Goal: Information Seeking & Learning: Learn about a topic

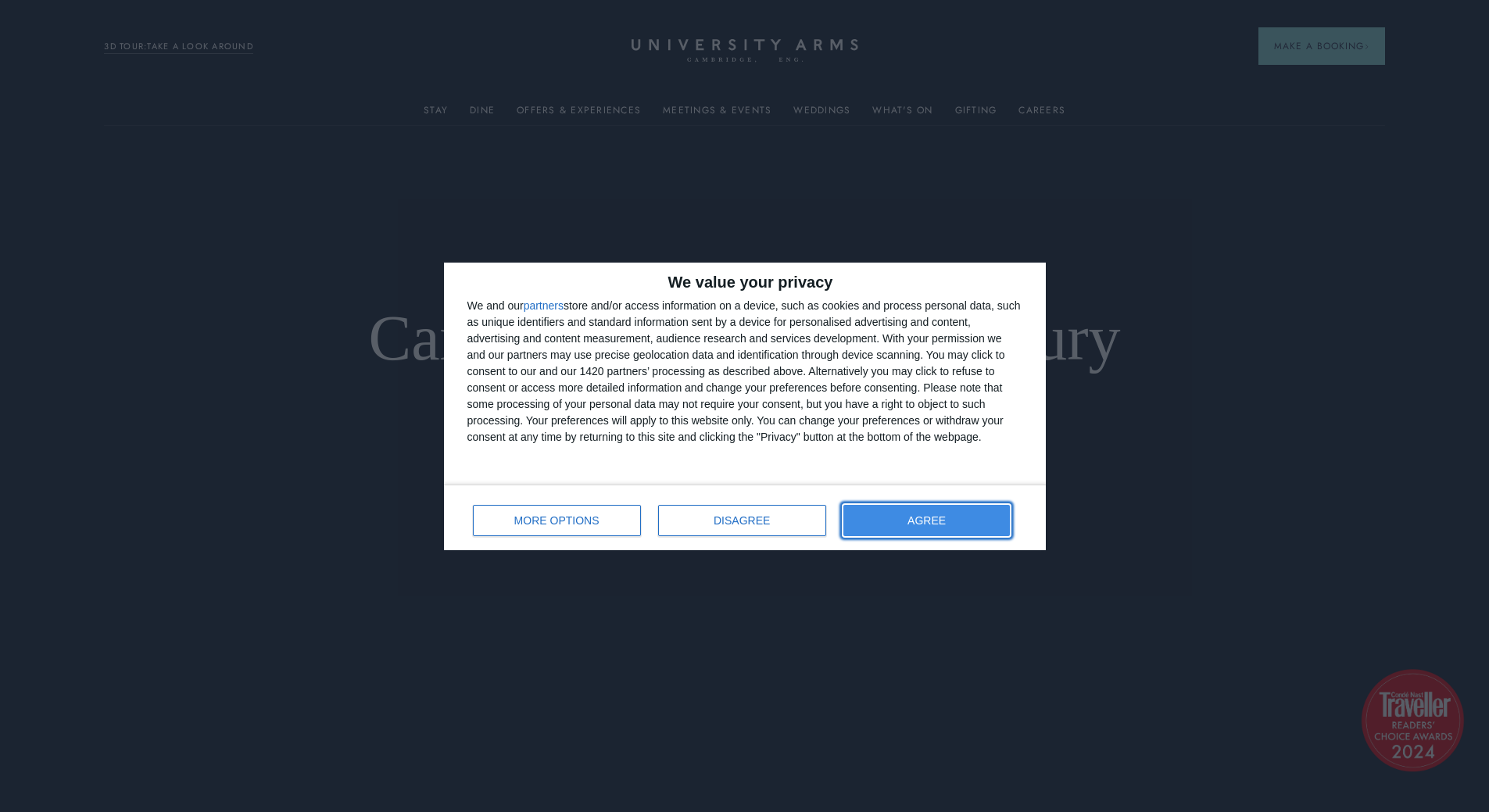
click at [879, 505] on button "AGREE" at bounding box center [926, 520] width 167 height 31
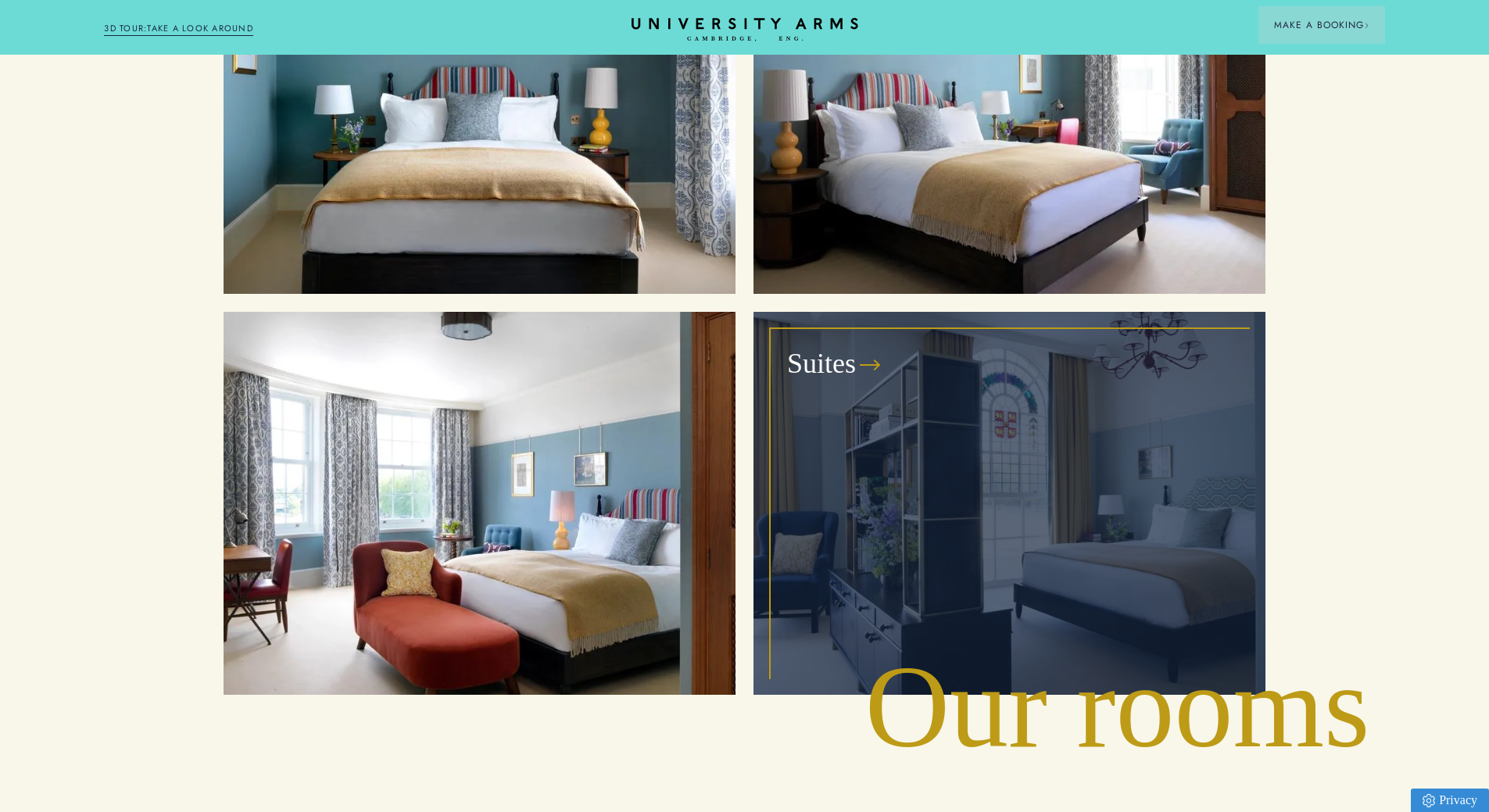
scroll to position [1927, 0]
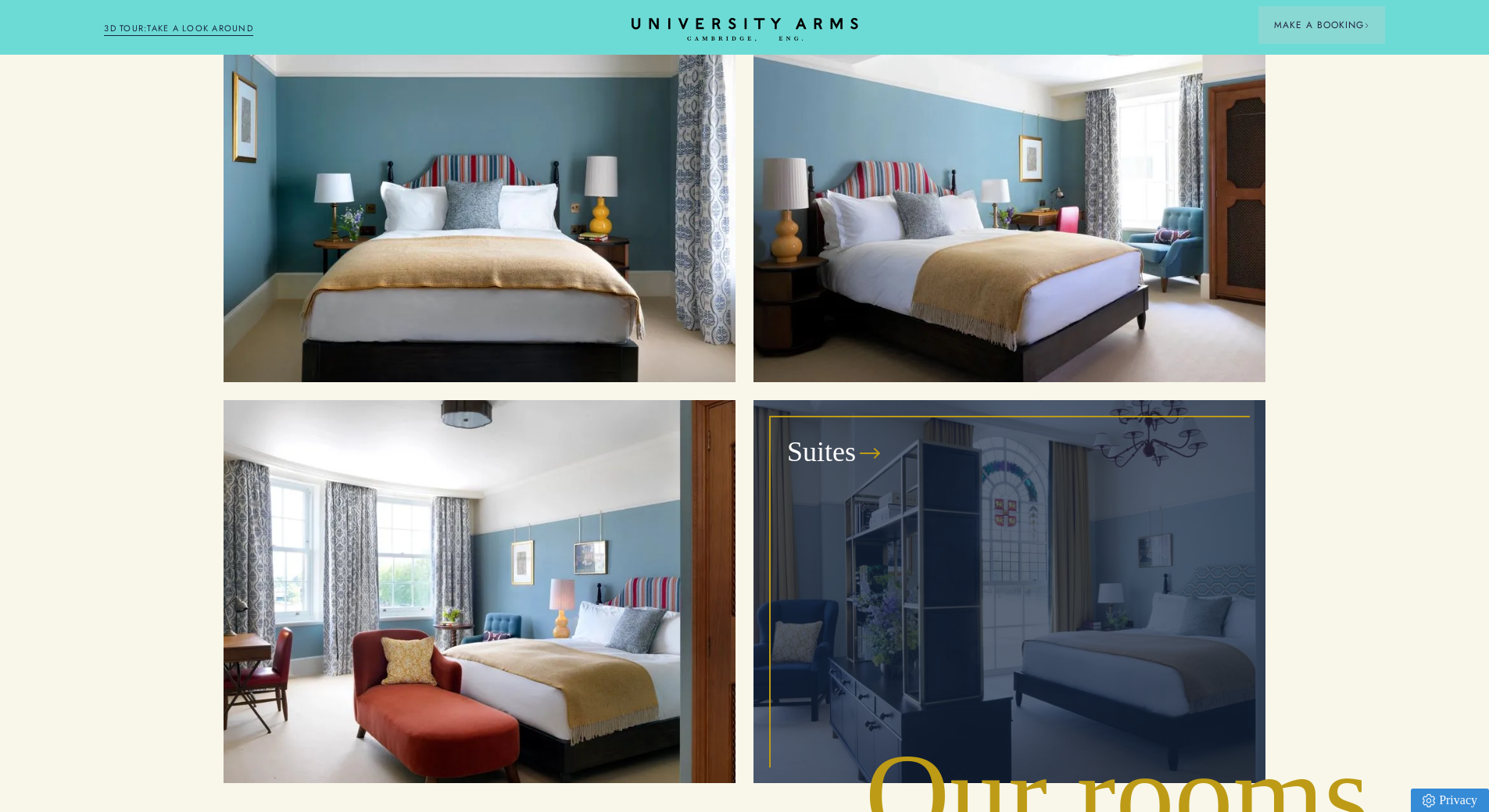
click at [897, 466] on div "Suites" at bounding box center [1009, 591] width 476 height 347
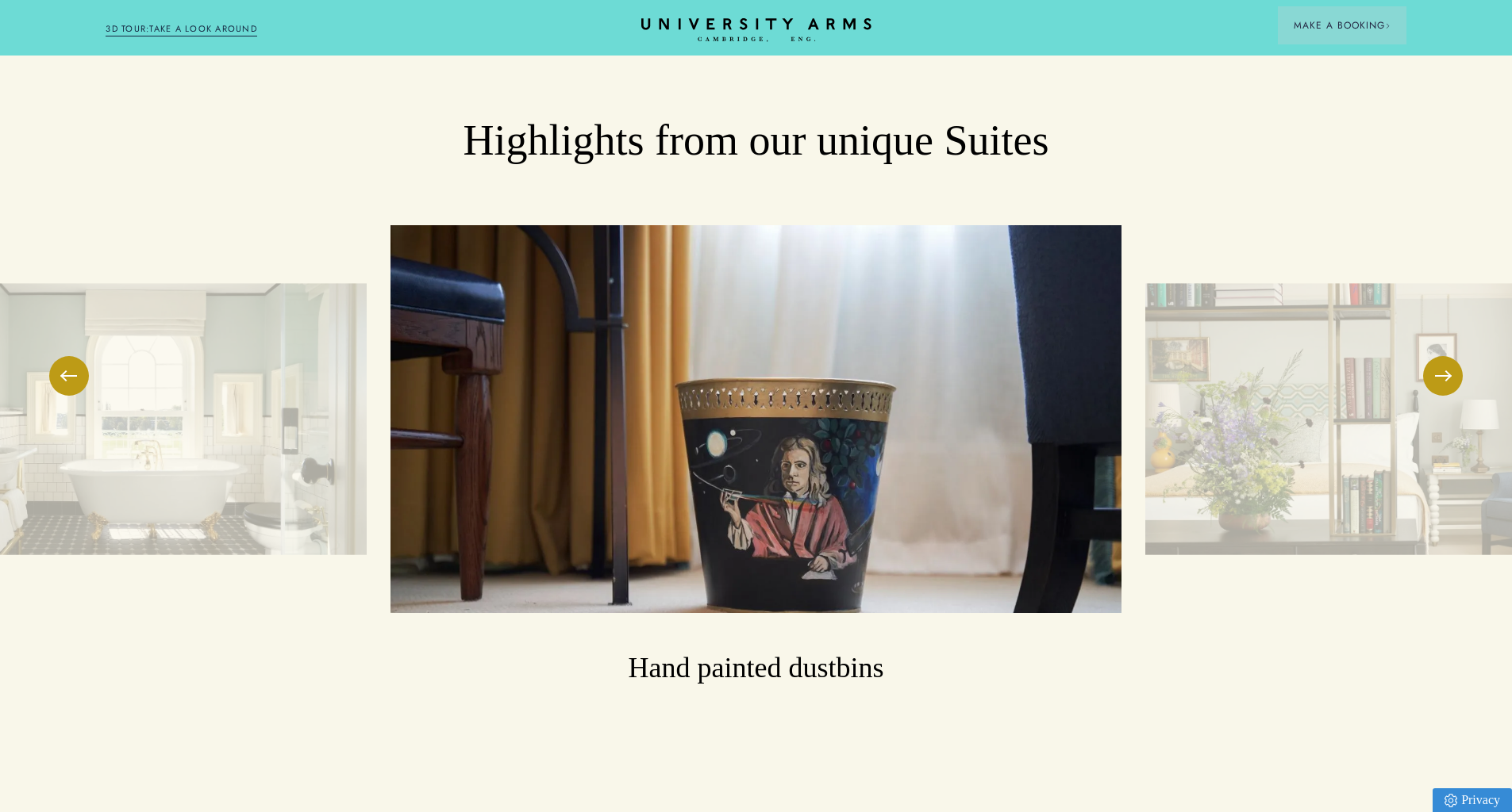
scroll to position [2636, 0]
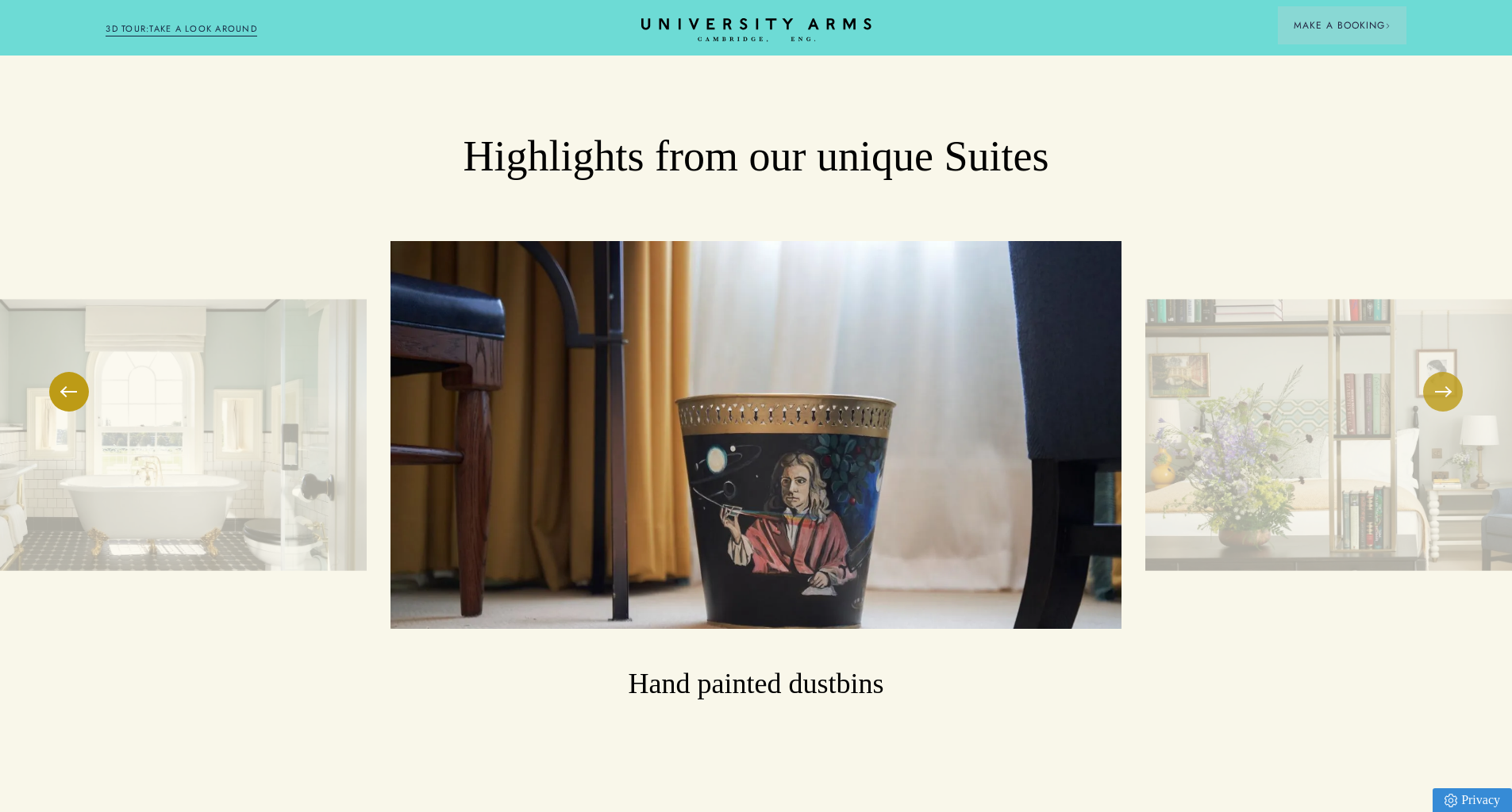
click at [1447, 374] on button at bounding box center [1442, 391] width 39 height 39
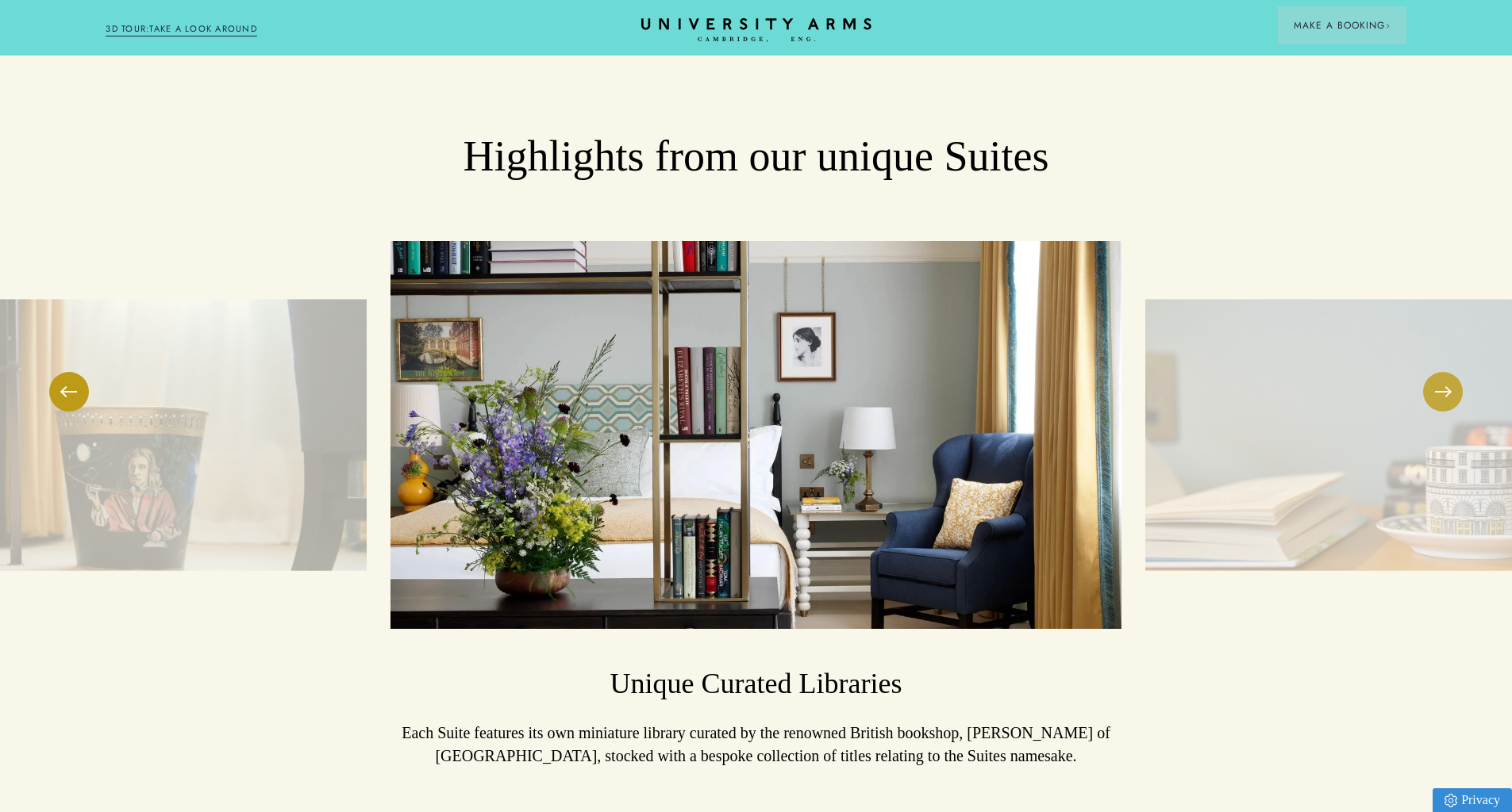
click at [1447, 374] on button at bounding box center [1442, 391] width 39 height 39
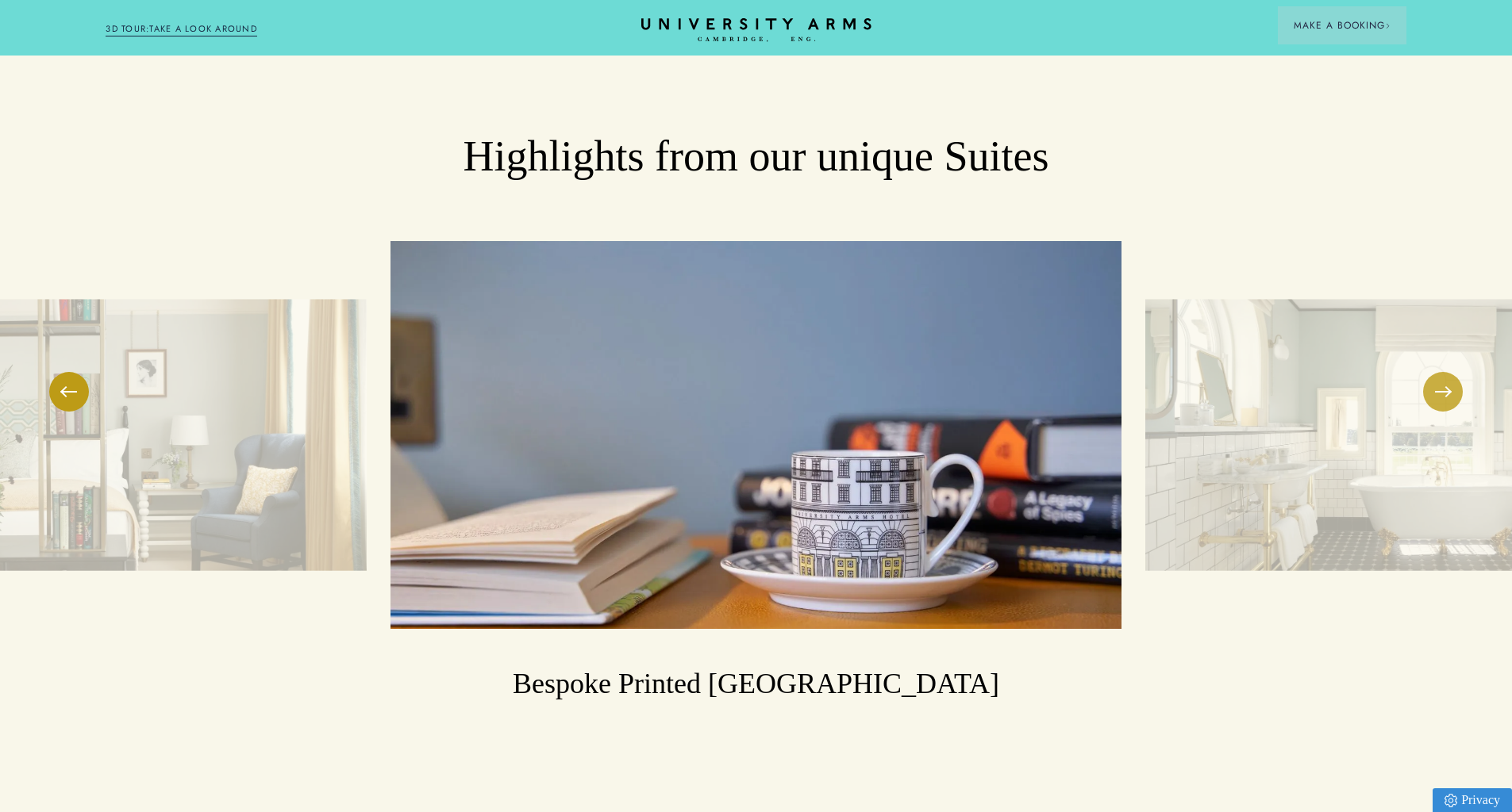
click at [1447, 374] on button at bounding box center [1442, 391] width 39 height 39
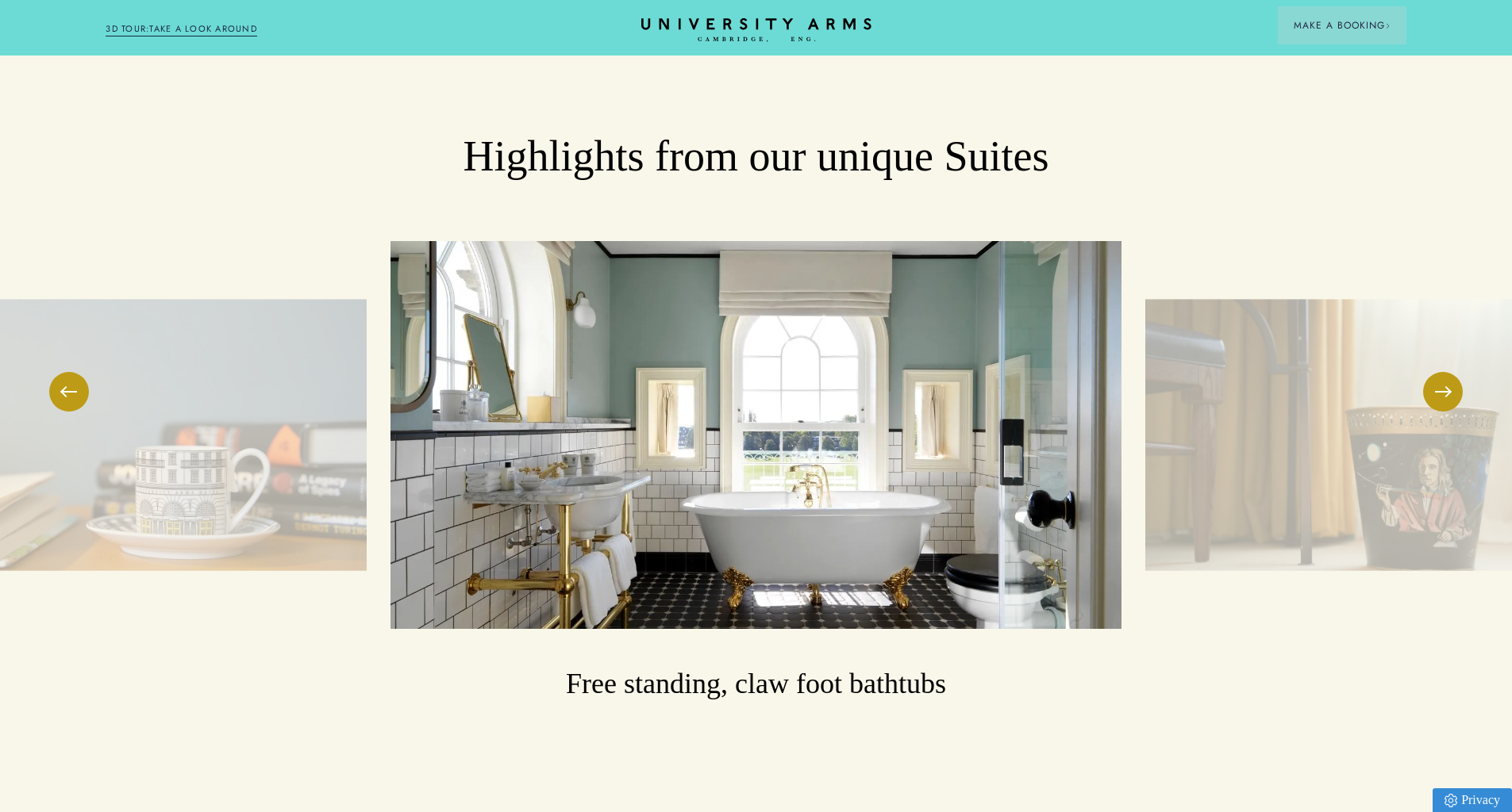
click at [891, 438] on img at bounding box center [756, 435] width 731 height 388
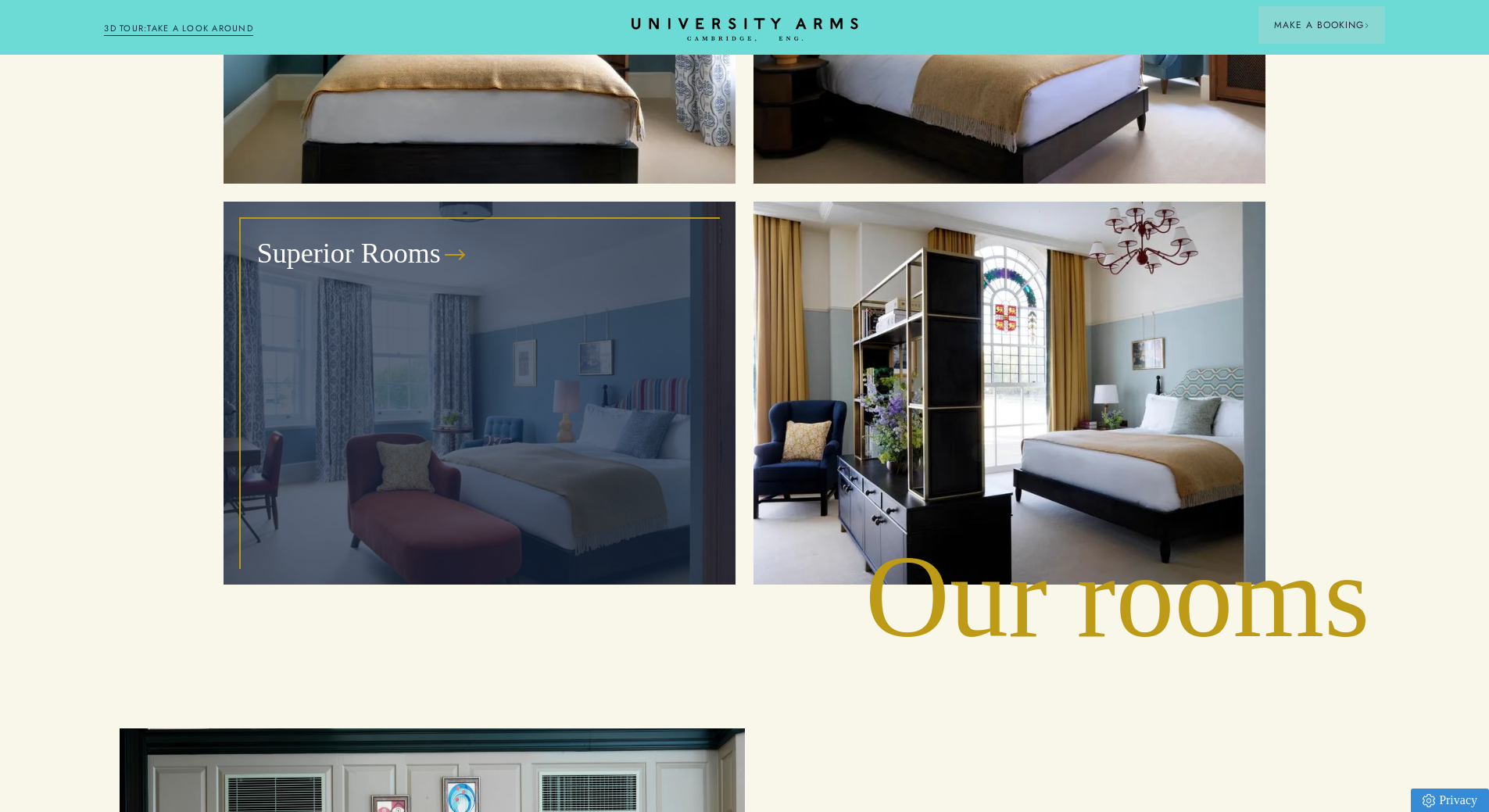
scroll to position [2124, 0]
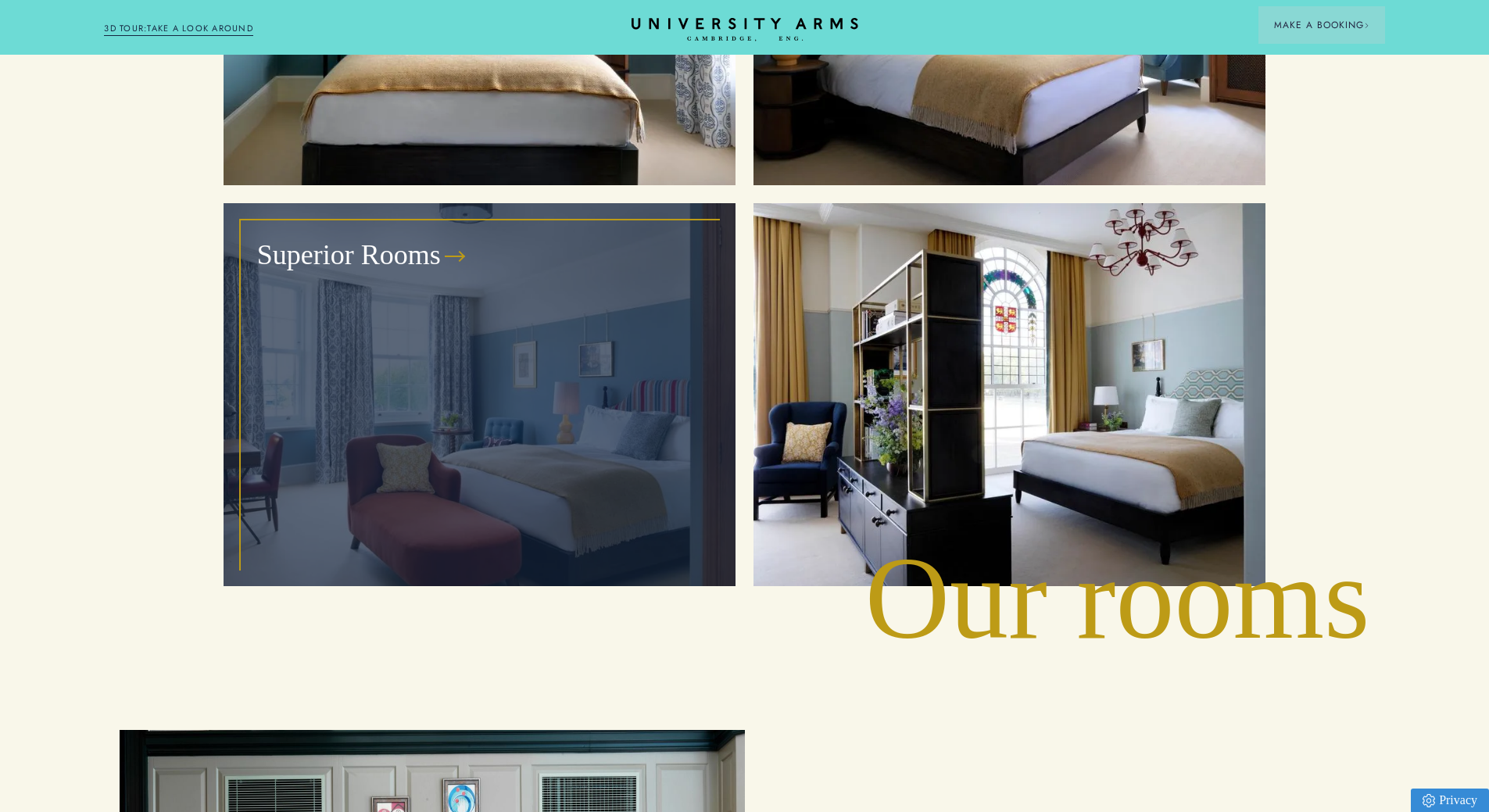
click at [452, 356] on div "Superior Rooms" at bounding box center [479, 394] width 476 height 347
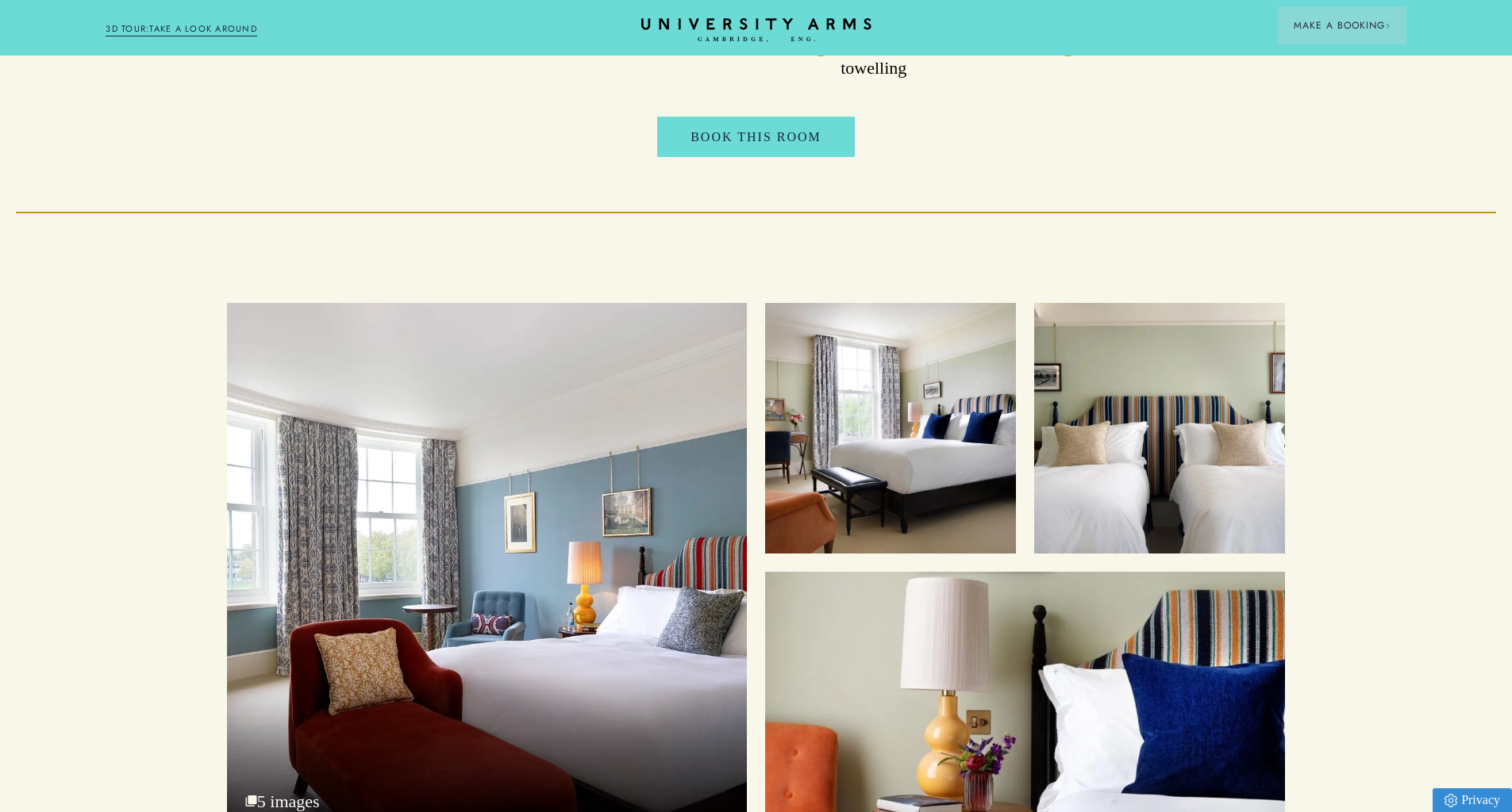
scroll to position [2140, 0]
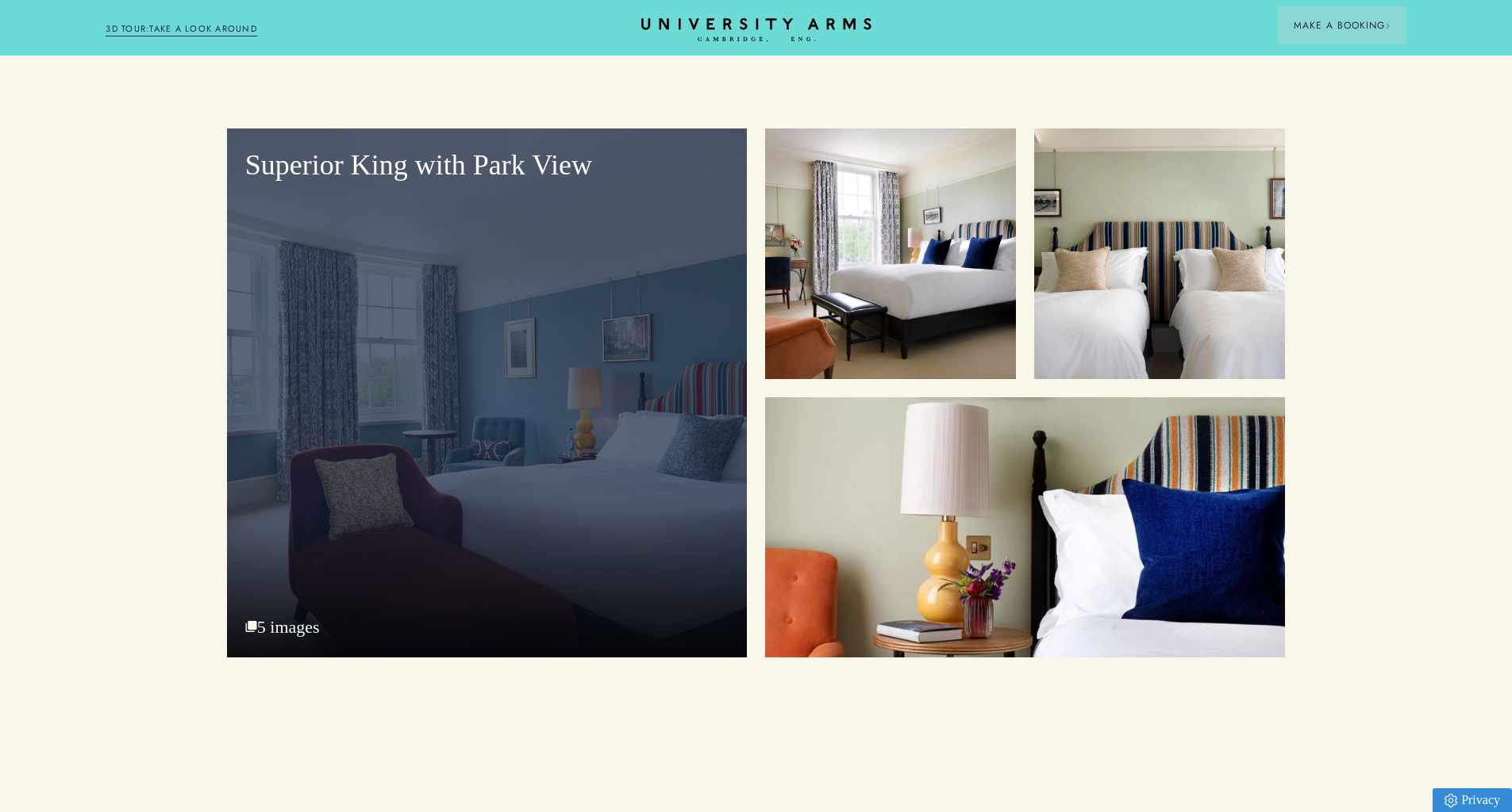
click at [520, 519] on div "Superior King with Park View 5 images" at bounding box center [486, 393] width 520 height 529
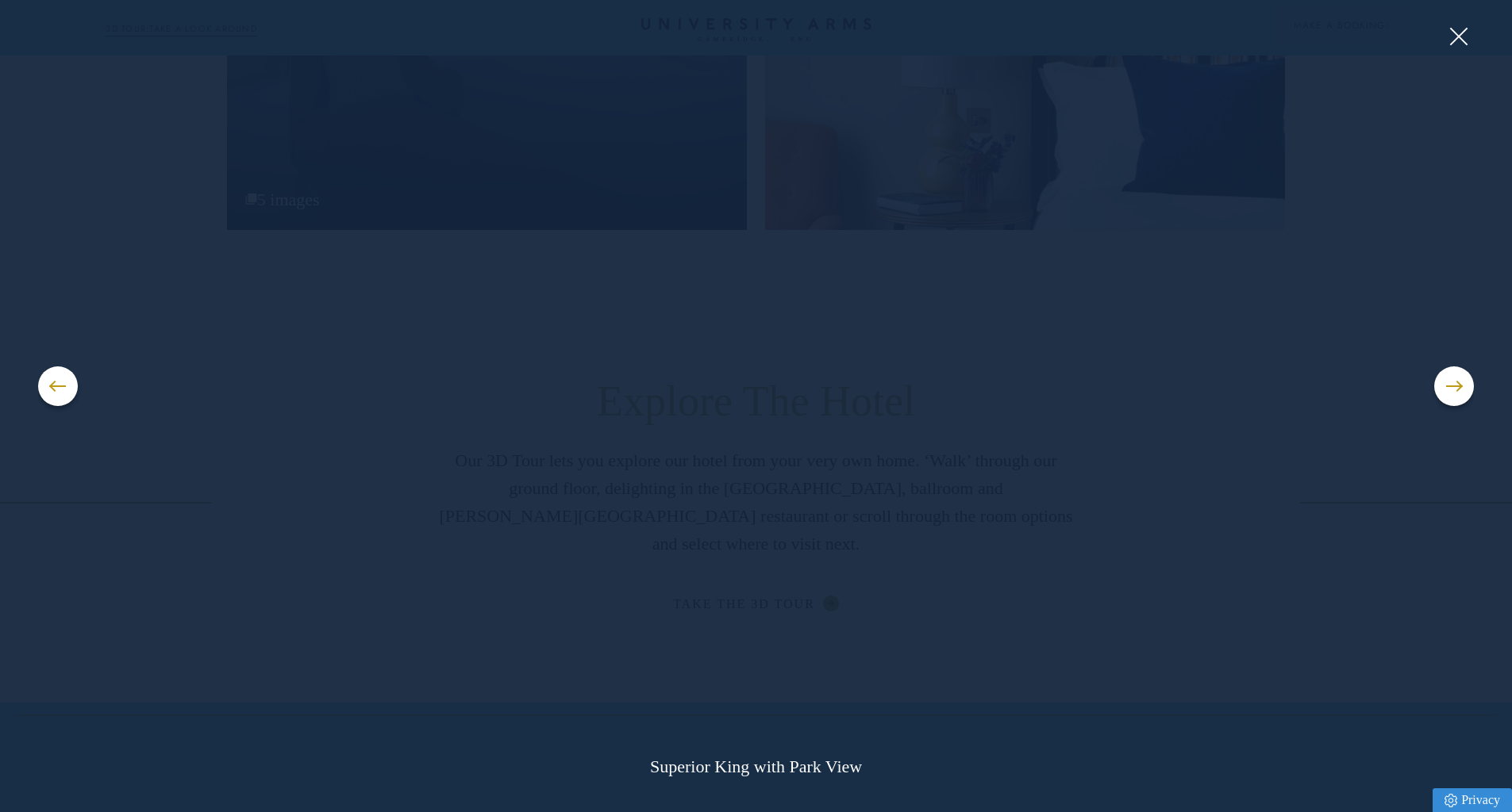
scroll to position [2570, 0]
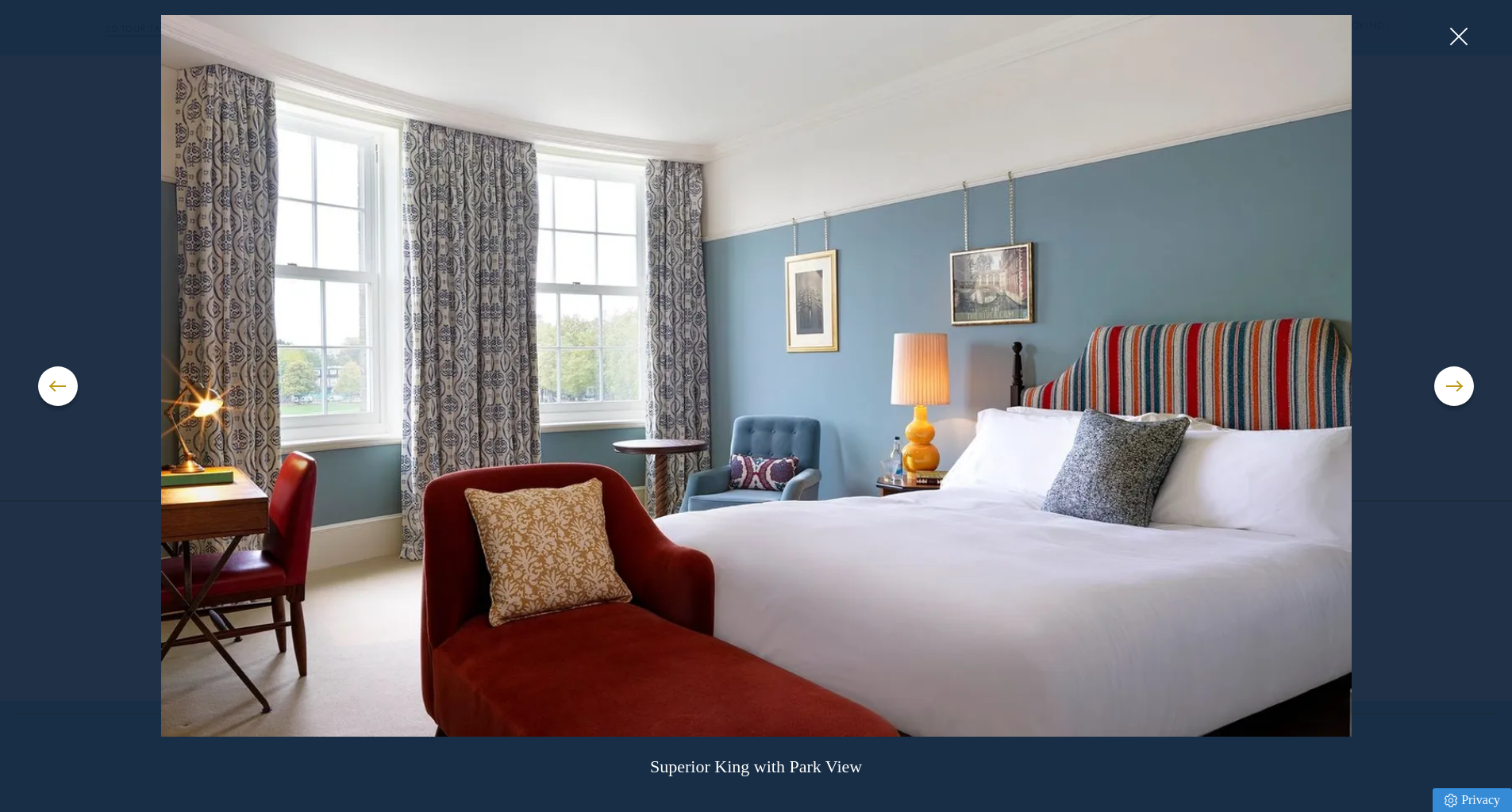
click at [1410, 396] on div "Superior King with Park View" at bounding box center [756, 406] width 1436 height 782
click at [1440, 388] on button at bounding box center [1453, 386] width 39 height 39
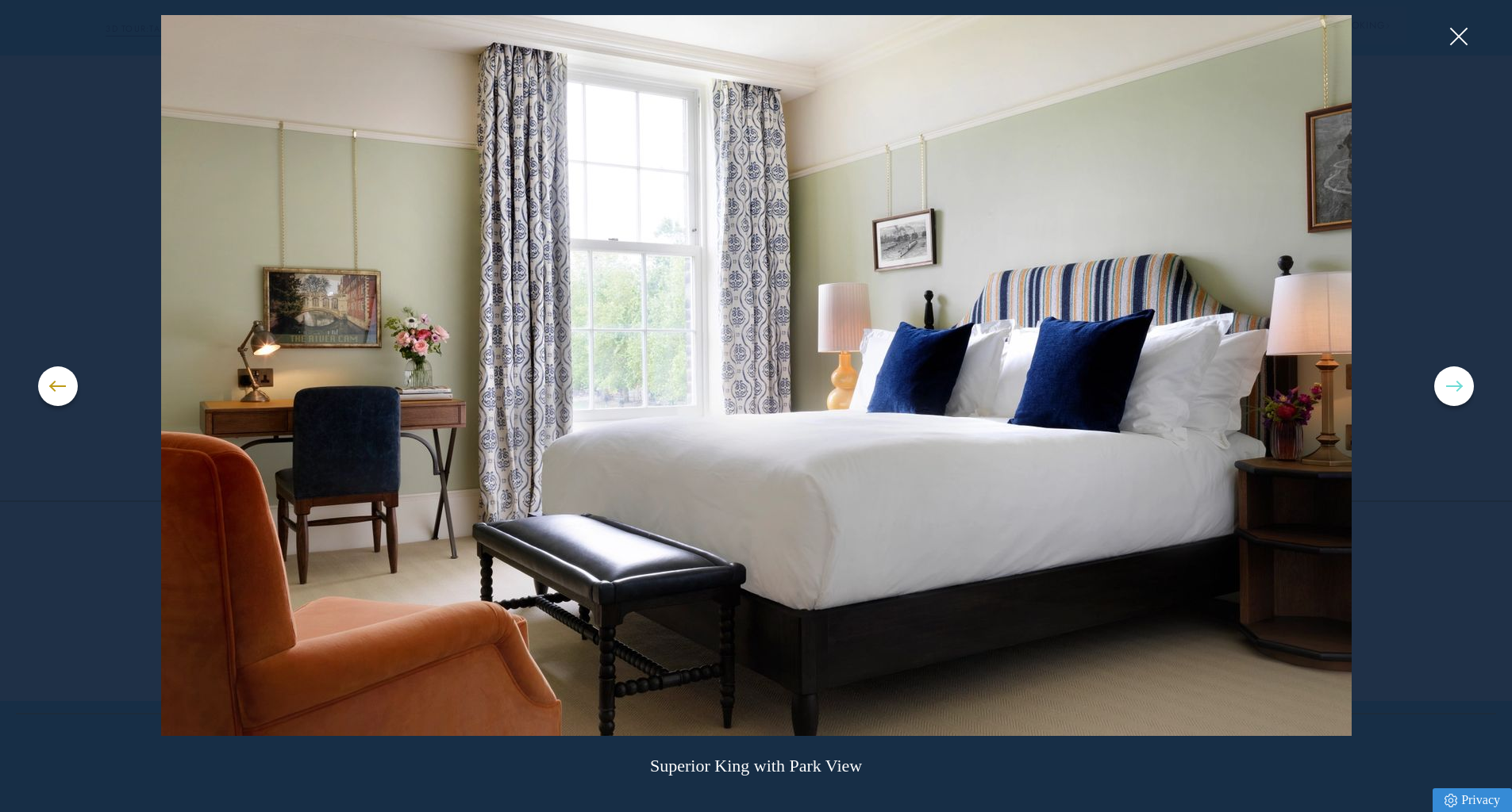
click at [1440, 388] on button at bounding box center [1453, 386] width 39 height 39
click at [1445, 389] on button at bounding box center [1453, 386] width 39 height 39
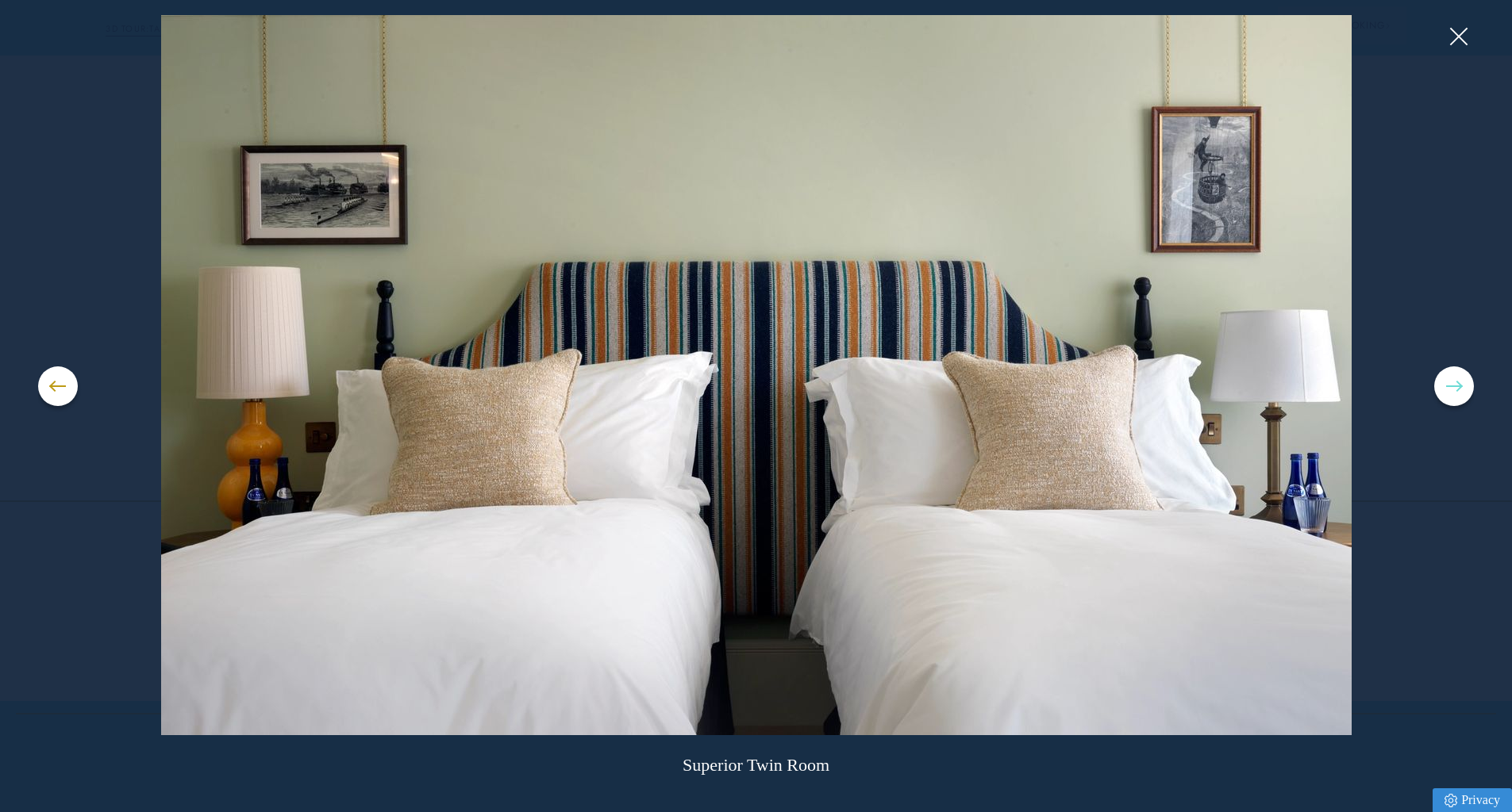
click at [1445, 389] on button at bounding box center [1453, 386] width 39 height 39
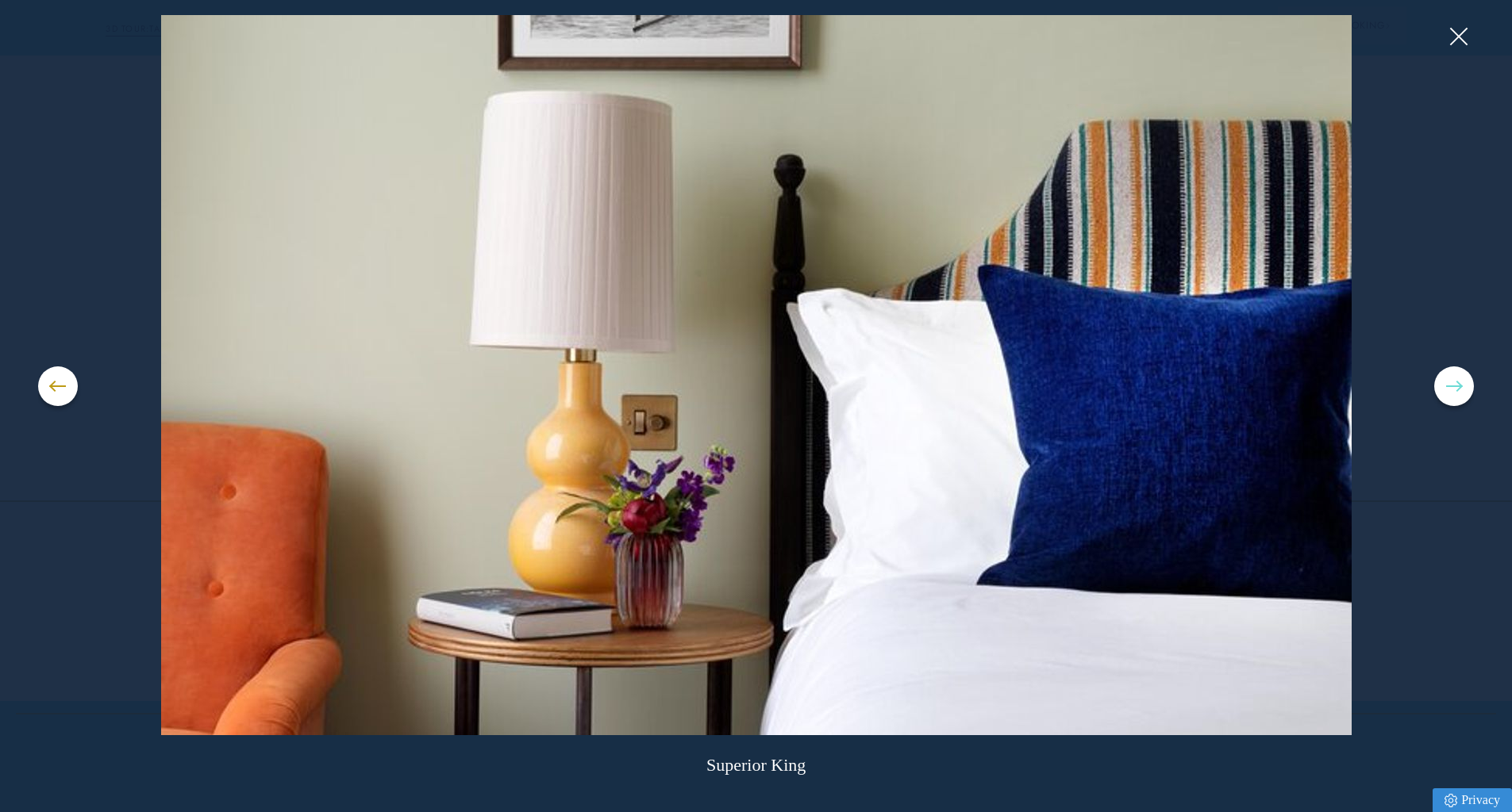
click at [1445, 389] on button at bounding box center [1453, 386] width 39 height 39
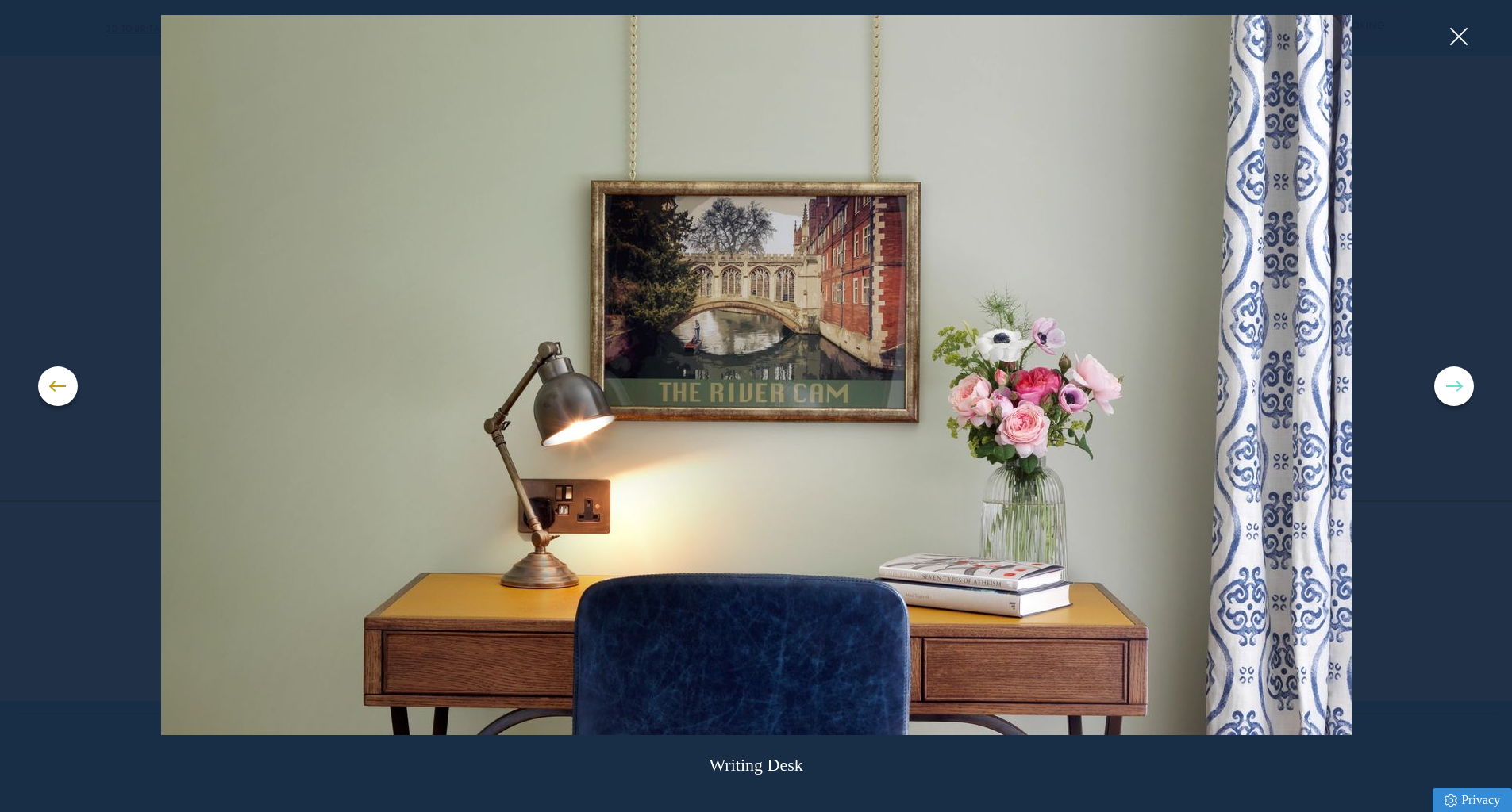
click at [1445, 389] on button at bounding box center [1453, 386] width 39 height 39
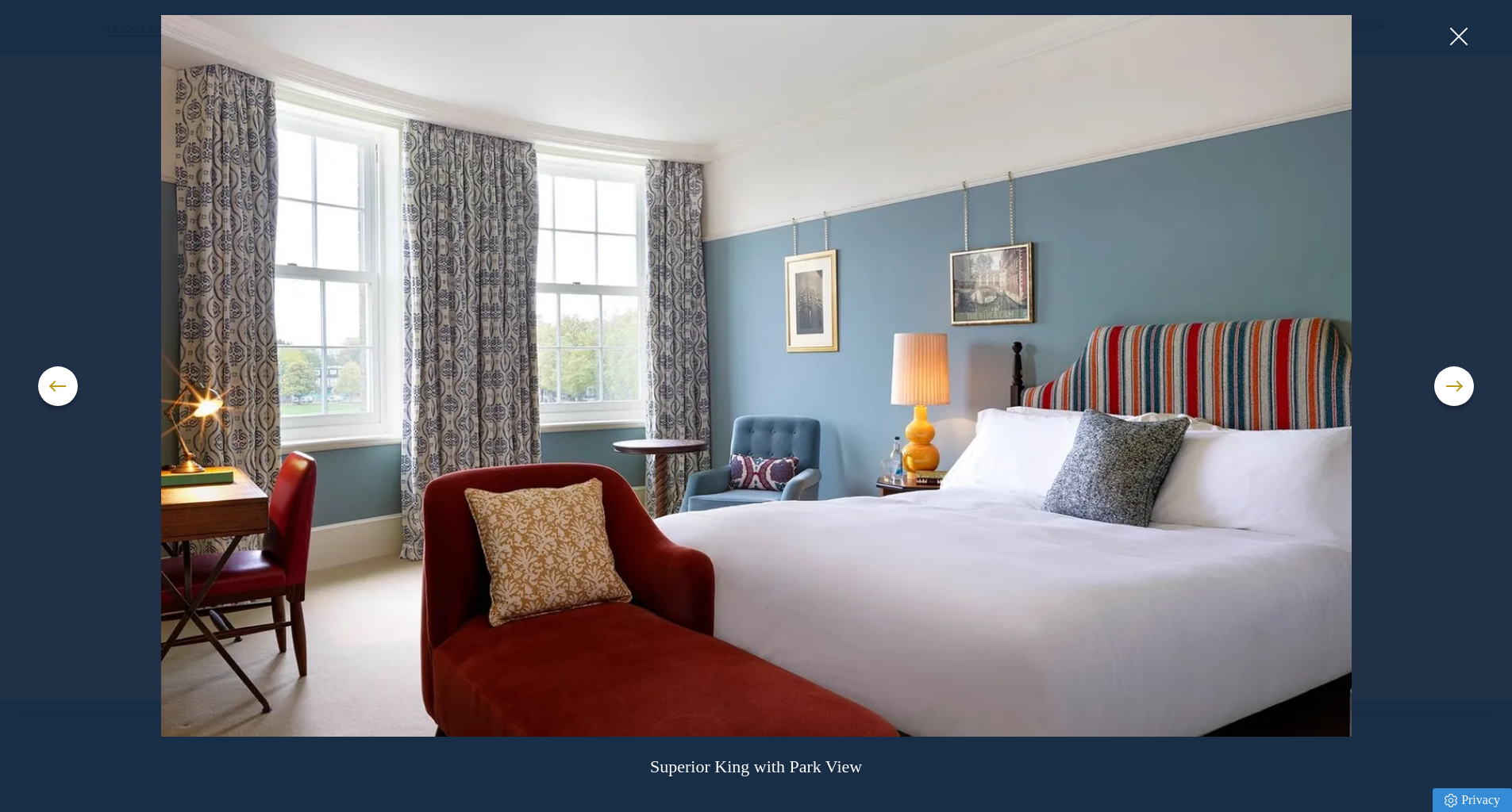
click at [1357, 417] on div "Superior King with Park View" at bounding box center [756, 406] width 1436 height 782
click at [1388, 403] on div "Superior King with Park View" at bounding box center [756, 406] width 1436 height 782
click at [1459, 60] on div "Superior King with Park View" at bounding box center [756, 406] width 1436 height 782
click at [1453, 46] on button at bounding box center [1457, 36] width 24 height 24
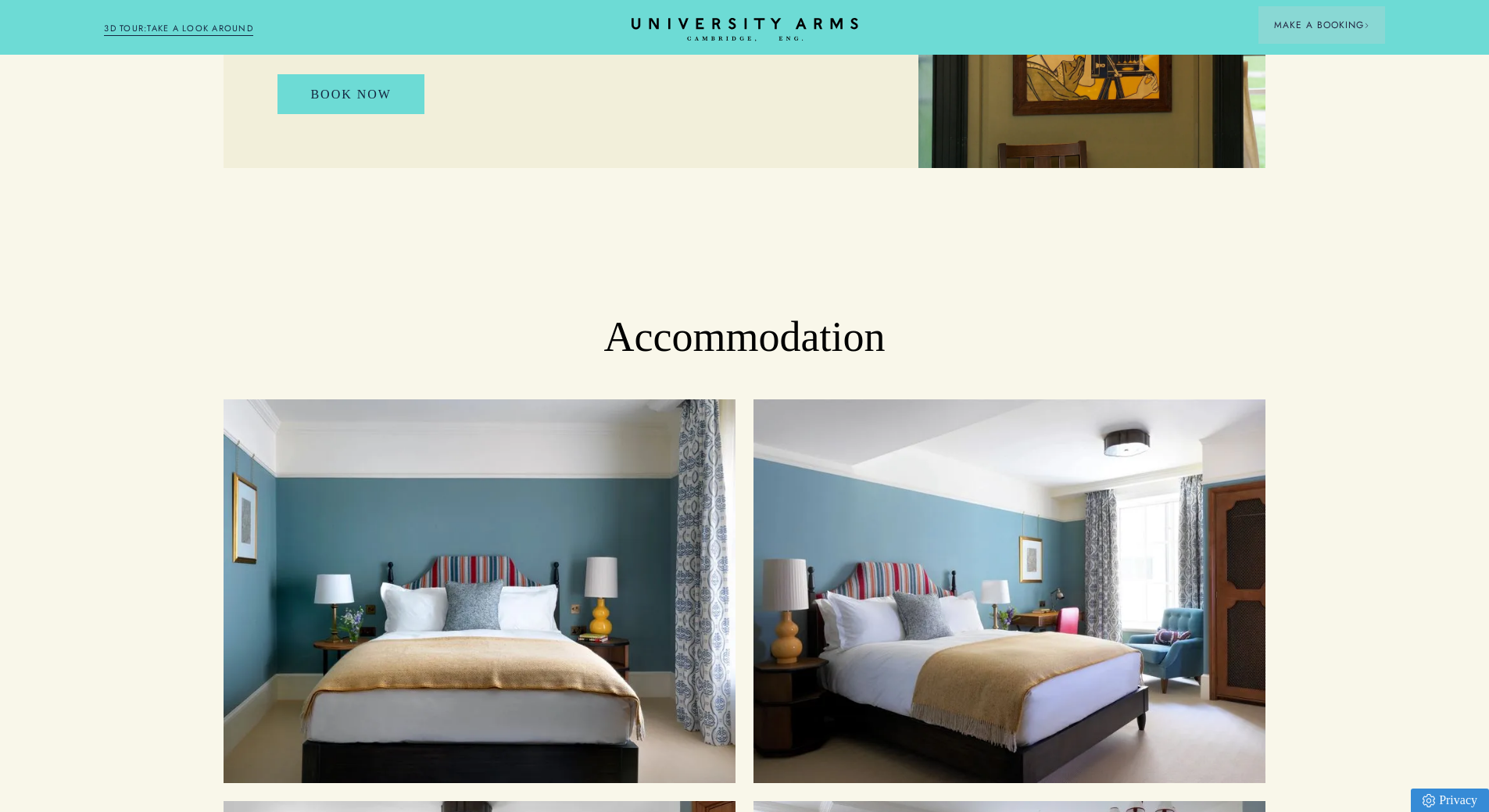
scroll to position [1521, 0]
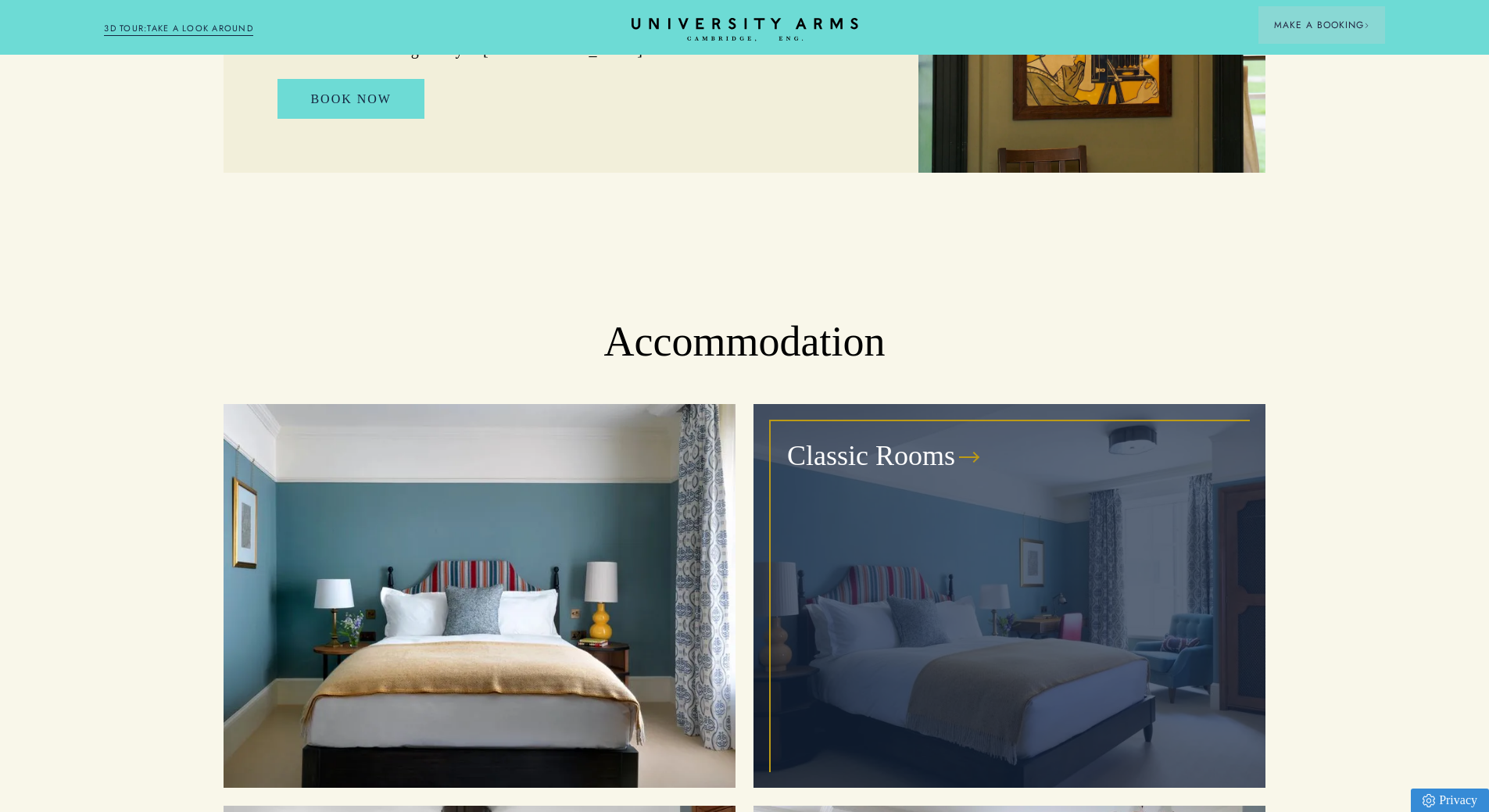
click at [844, 510] on div "Classic Rooms" at bounding box center [1009, 595] width 476 height 347
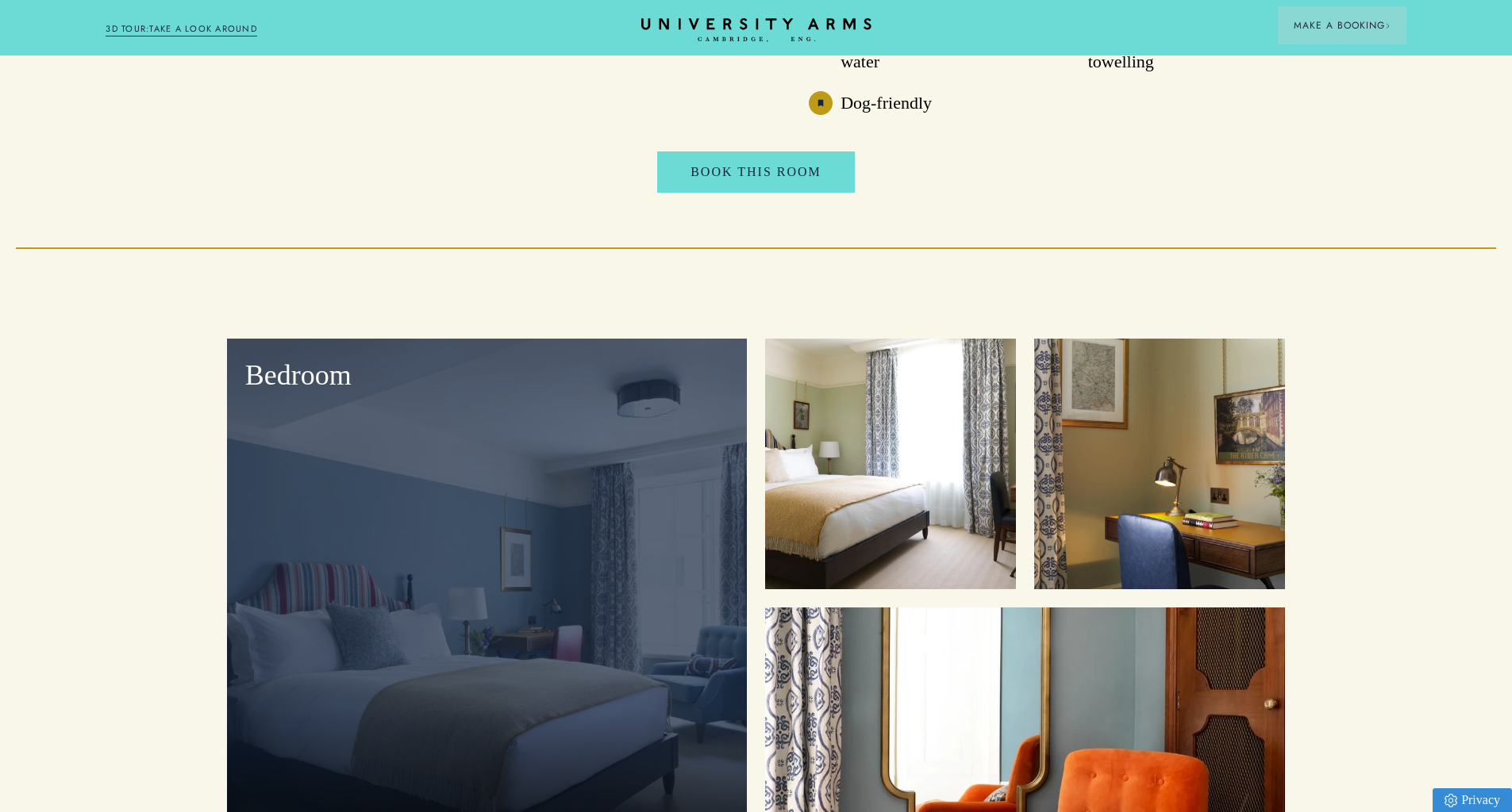
scroll to position [1892, 0]
click at [621, 453] on div "Bedroom" at bounding box center [486, 604] width 520 height 529
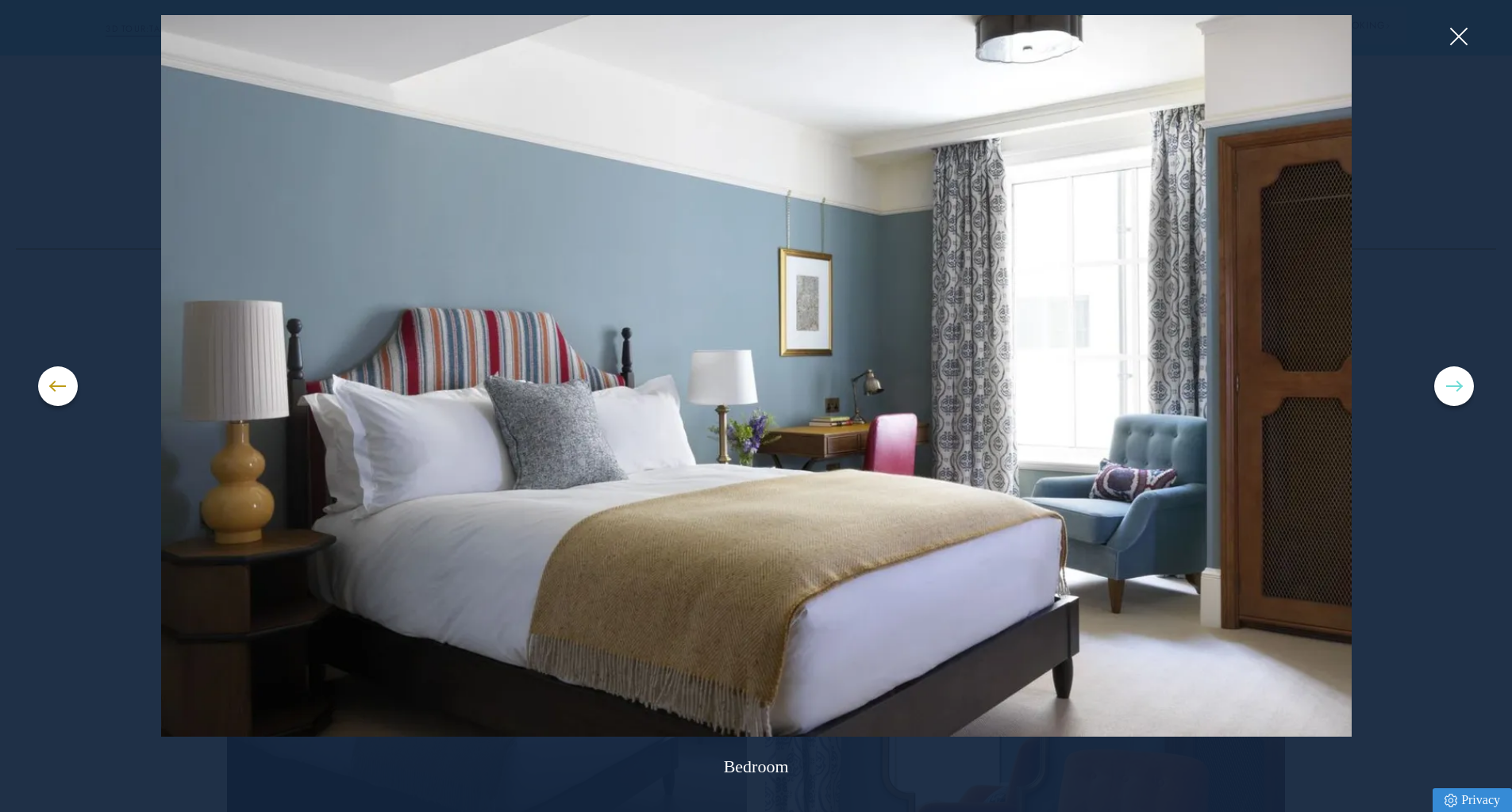
click at [1441, 382] on button at bounding box center [1453, 386] width 39 height 39
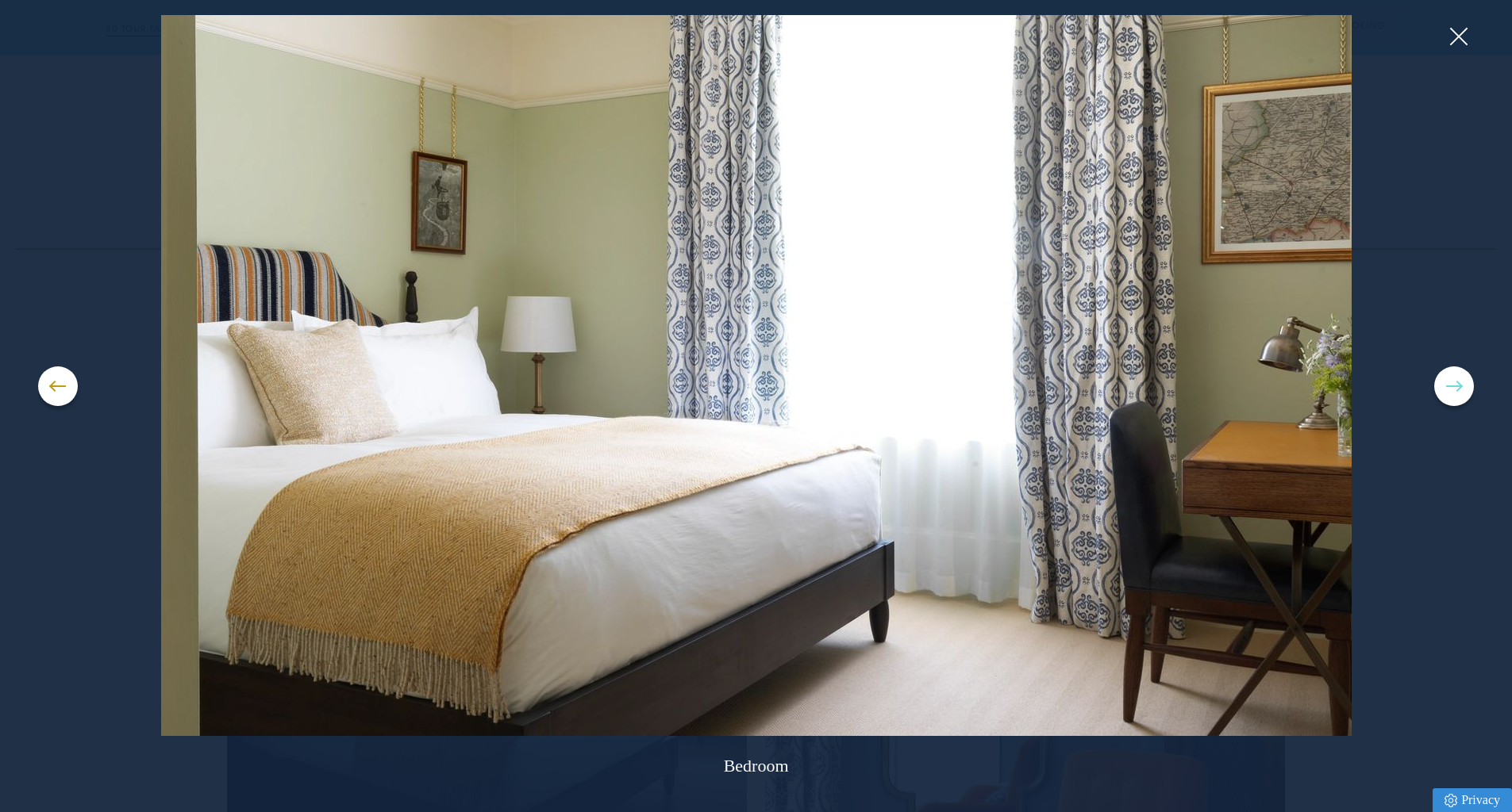
click at [1441, 384] on button at bounding box center [1453, 386] width 39 height 39
click at [1461, 382] on button at bounding box center [1453, 386] width 39 height 39
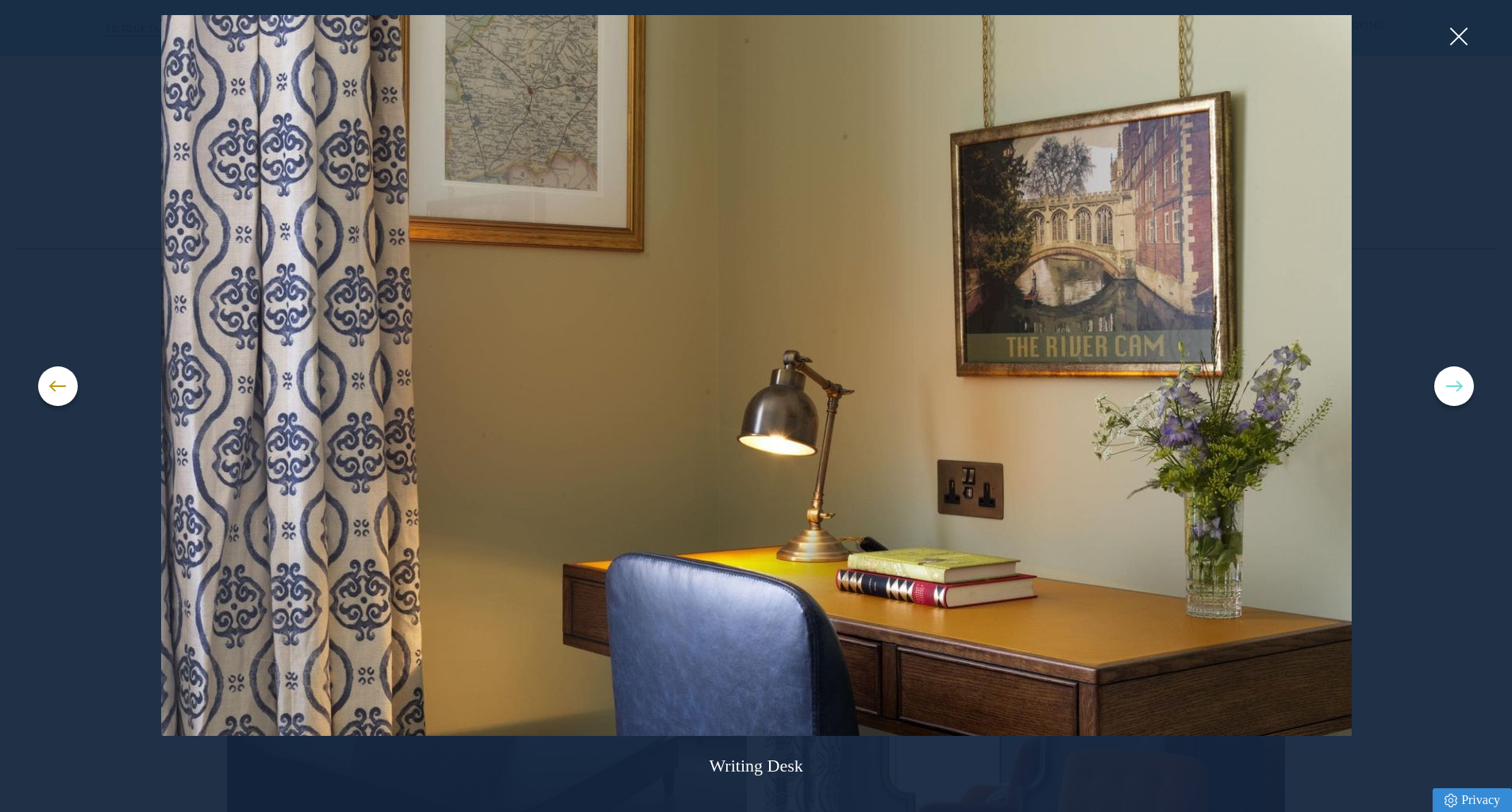
click at [1460, 380] on button at bounding box center [1453, 386] width 39 height 39
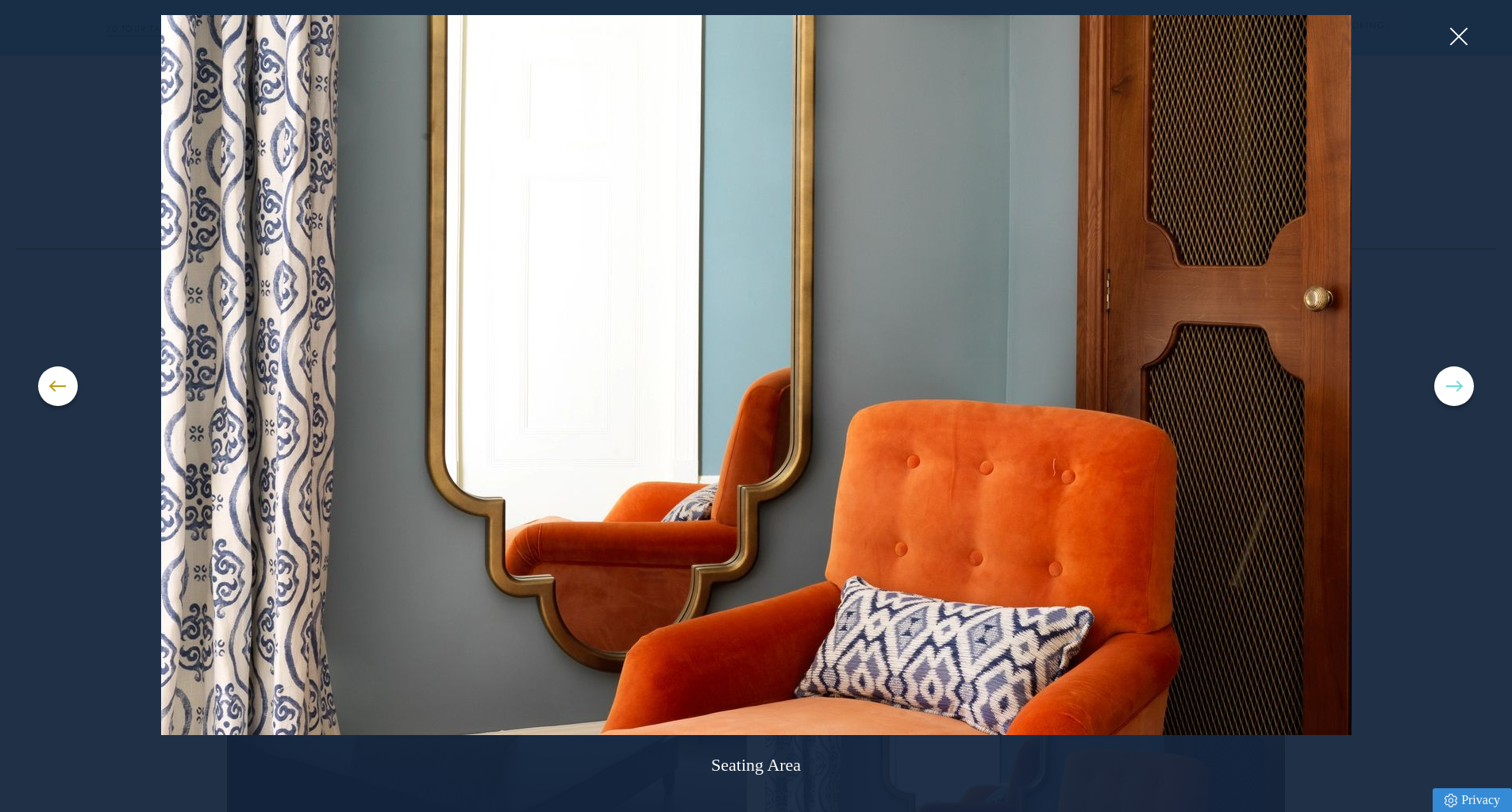
click at [1460, 380] on button at bounding box center [1453, 386] width 39 height 39
click at [1436, 384] on button at bounding box center [1453, 386] width 39 height 39
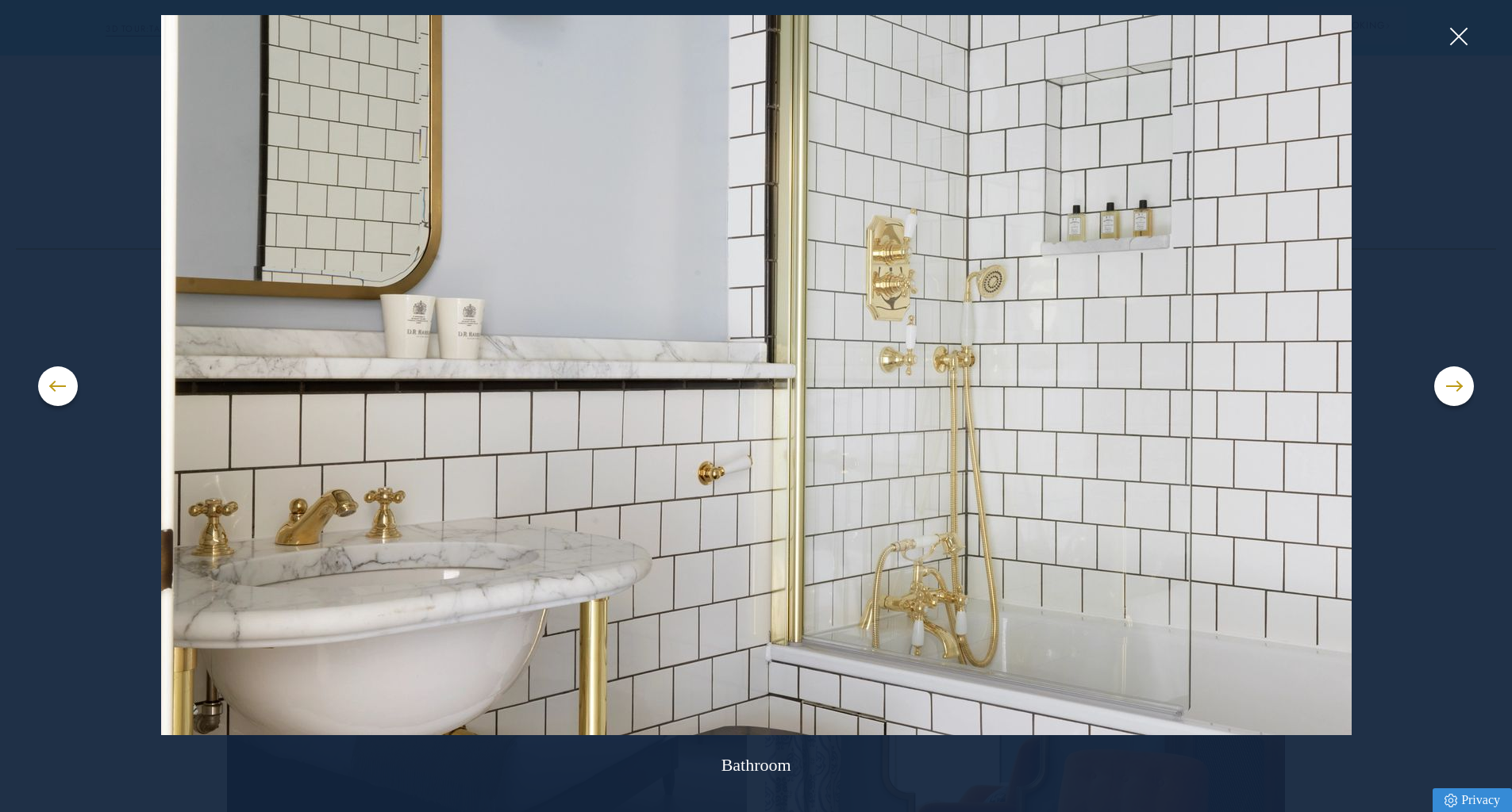
click at [67, 564] on div "Bathroom" at bounding box center [756, 406] width 1436 height 781
click at [1452, 42] on button at bounding box center [1457, 36] width 24 height 24
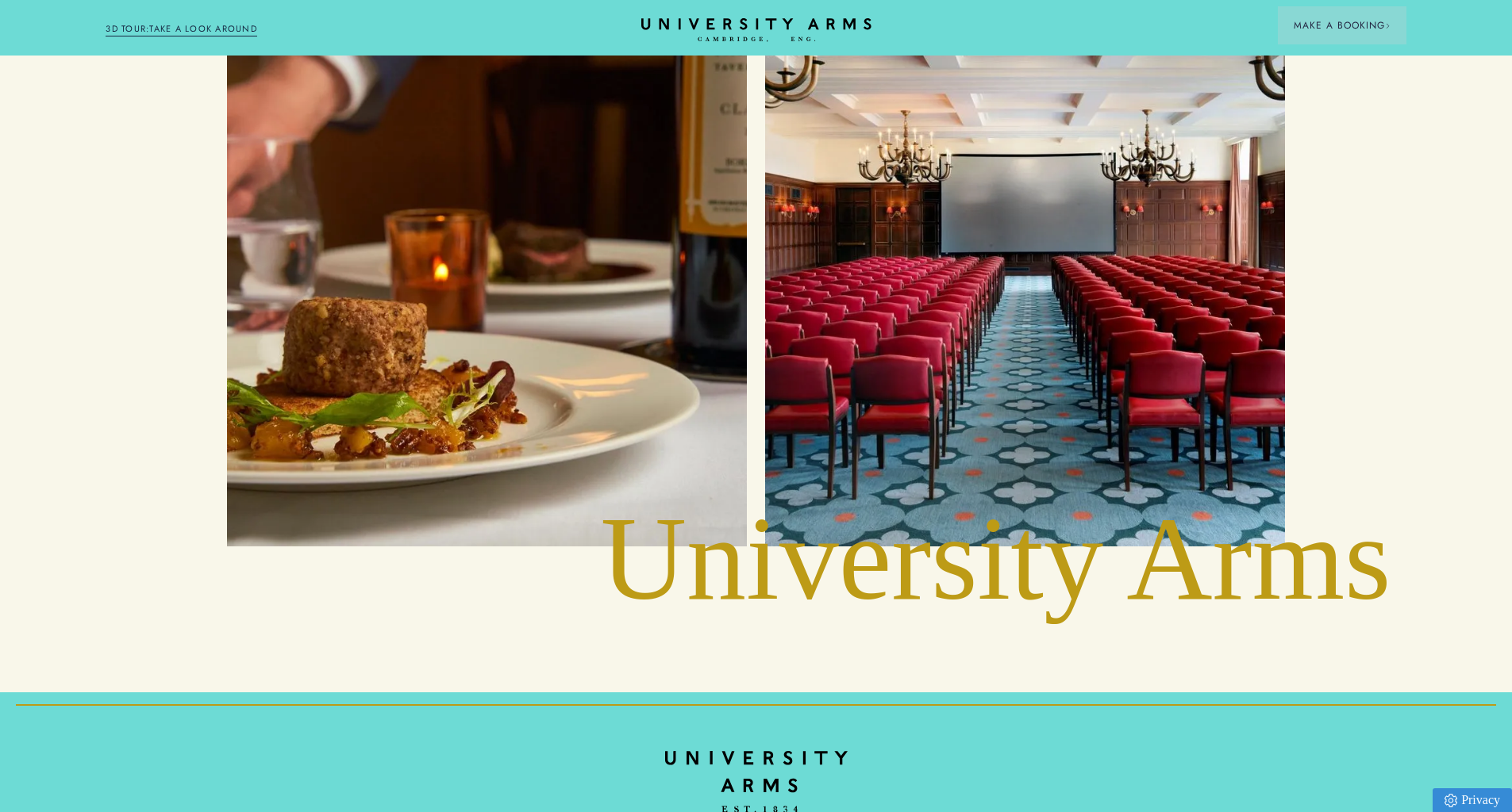
scroll to position [4053, 0]
